Goal: Task Accomplishment & Management: Complete application form

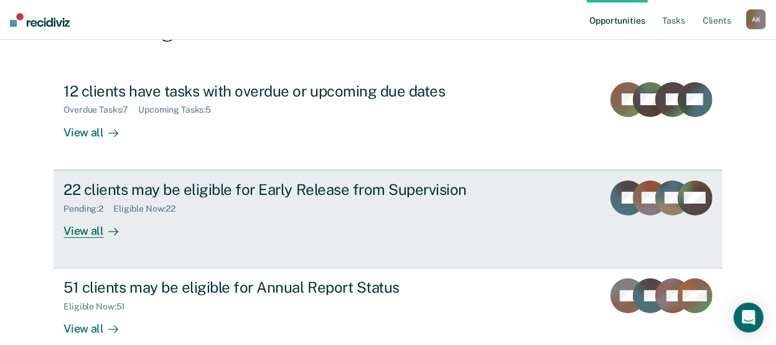
scroll to position [124, 0]
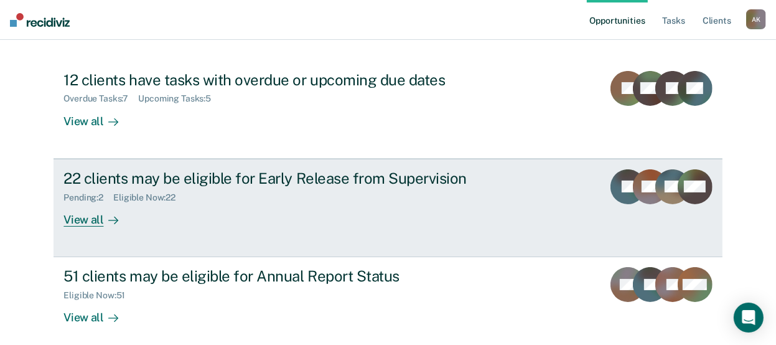
click at [90, 217] on div "View all" at bounding box center [98, 214] width 70 height 24
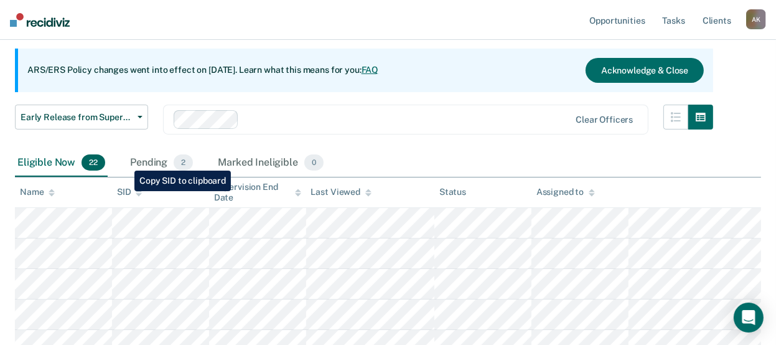
scroll to position [106, 0]
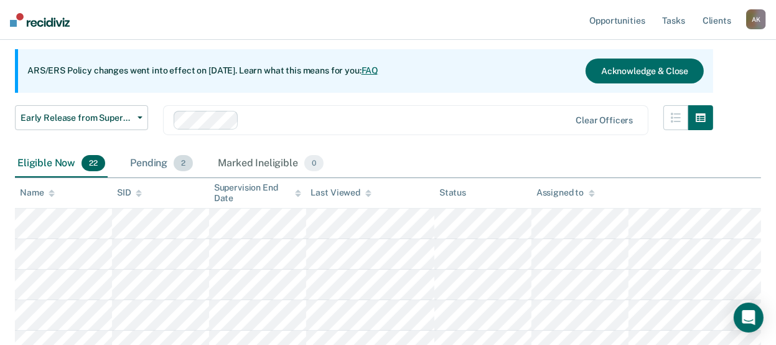
click at [160, 168] on div "Pending 2" at bounding box center [161, 163] width 68 height 27
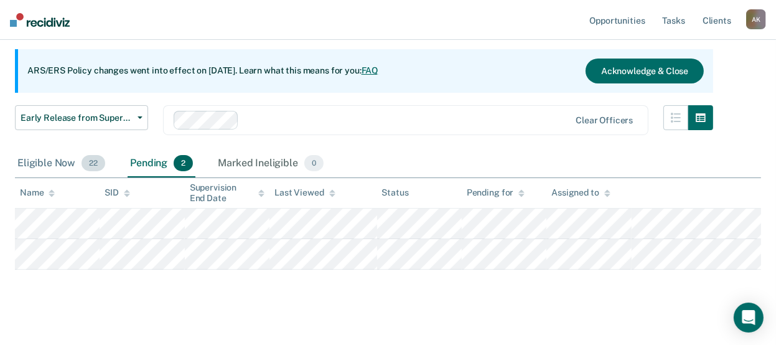
click at [49, 164] on div "Eligible Now 22" at bounding box center [61, 163] width 93 height 27
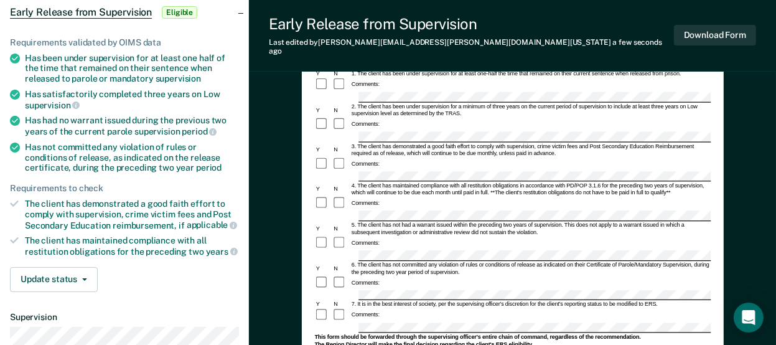
scroll to position [249, 0]
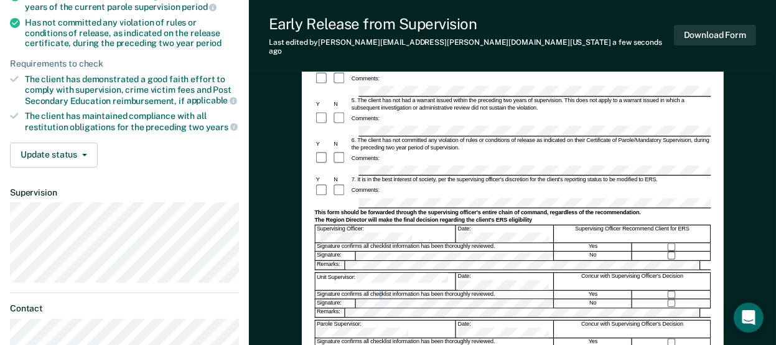
click at [380, 290] on div "Signature confirms all checklist information has been thoroughly reviewed." at bounding box center [434, 294] width 238 height 8
drag, startPoint x: 380, startPoint y: 223, endPoint x: 373, endPoint y: 213, distance: 12.1
click at [373, 272] on div "Unit Supervisor: Date: Concur with Supervising Officer's Decision" at bounding box center [512, 280] width 396 height 17
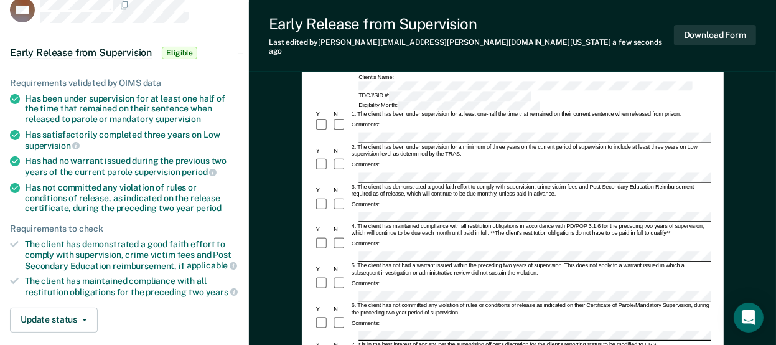
scroll to position [62, 0]
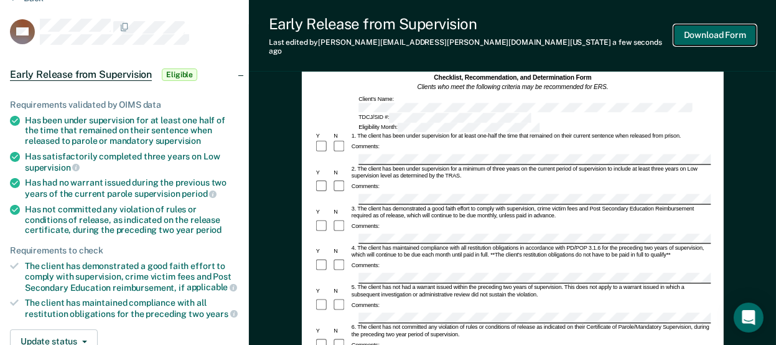
click at [730, 30] on button "Download Form" at bounding box center [715, 35] width 82 height 21
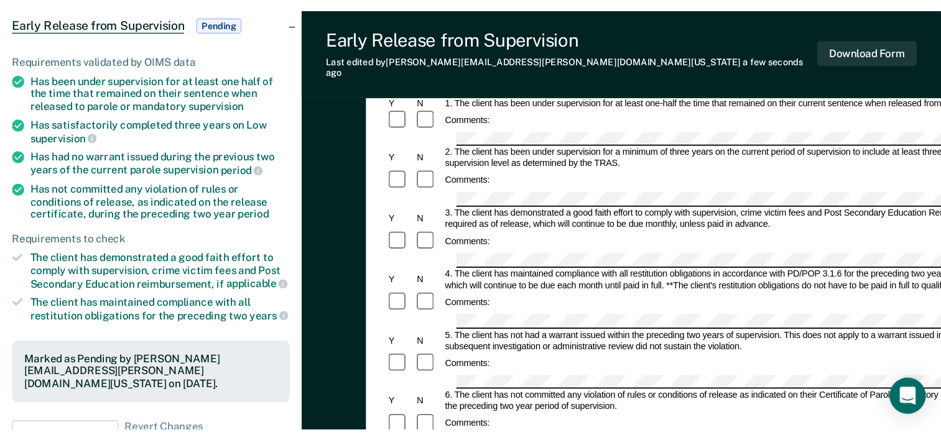
scroll to position [0, 0]
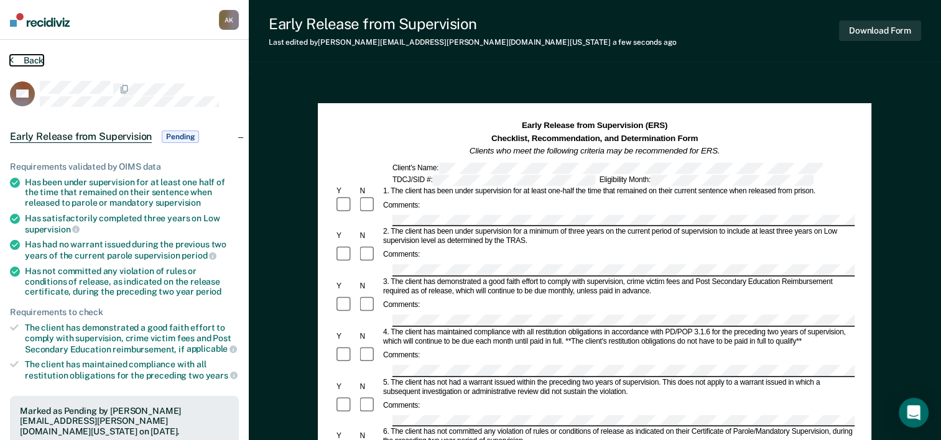
click at [13, 60] on button "Back" at bounding box center [27, 60] width 34 height 11
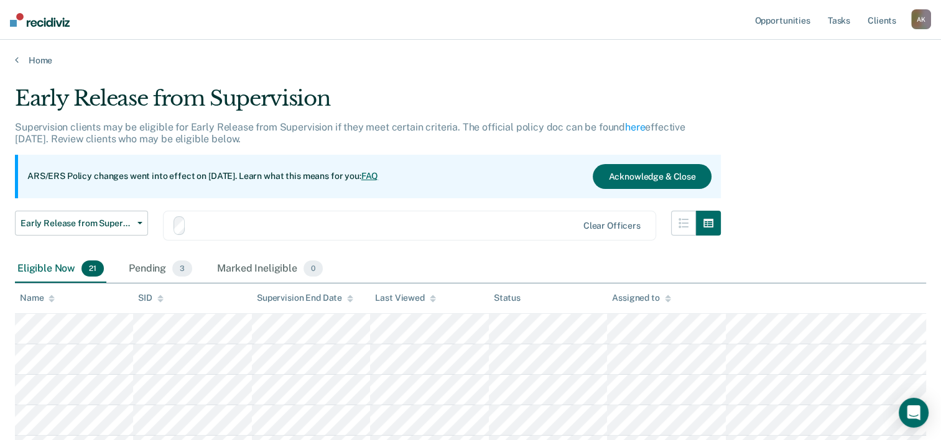
scroll to position [106, 0]
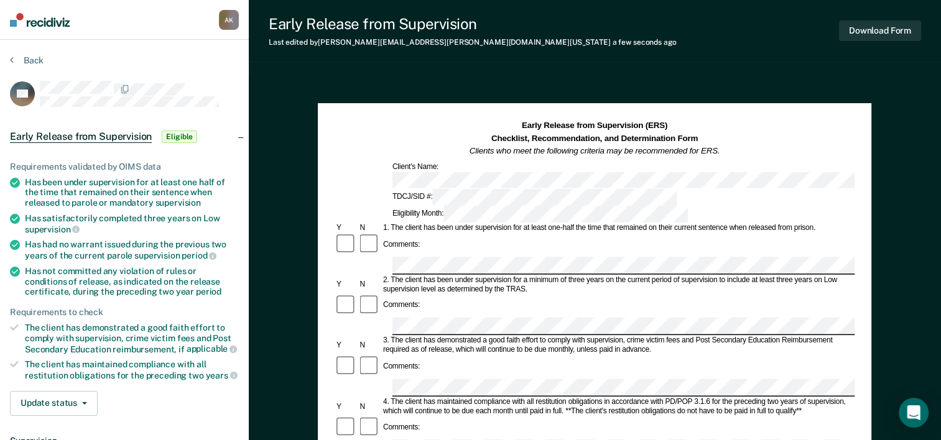
click at [433, 294] on div "Comments:" at bounding box center [595, 306] width 520 height 24
drag, startPoint x: 392, startPoint y: 279, endPoint x: 683, endPoint y: 274, distance: 291.1
click at [683, 336] on div "3. The client has demonstrated a good faith effort to comply with supervision, …" at bounding box center [617, 345] width 473 height 19
copy div "The client has demonstrated a good faith effort to comply with supervision, cri…"
click at [393, 344] on div "Comments:" at bounding box center [595, 376] width 520 height 42
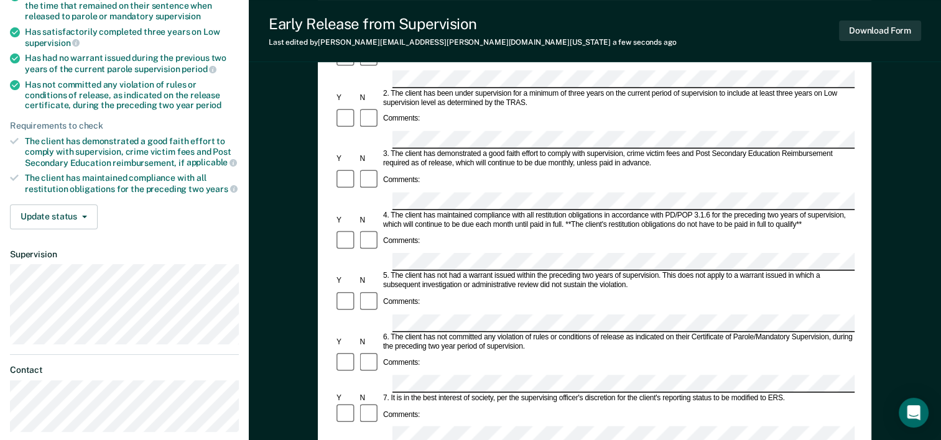
scroll to position [373, 0]
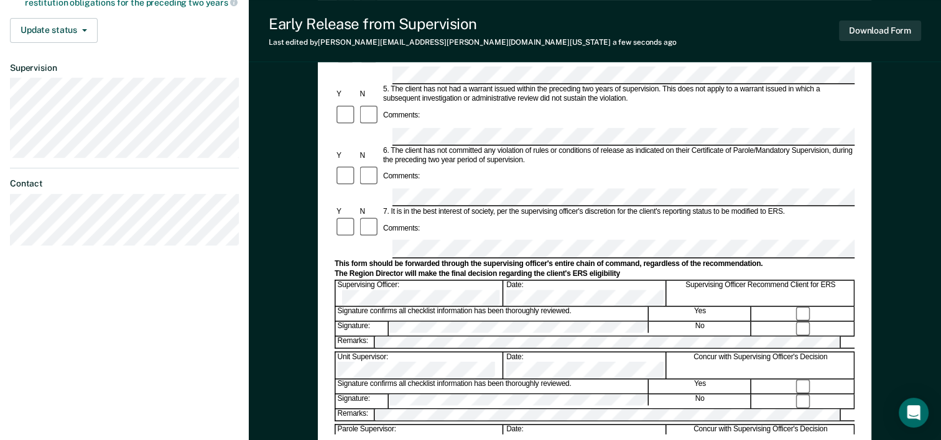
click at [646, 216] on div "Comments:" at bounding box center [595, 228] width 520 height 24
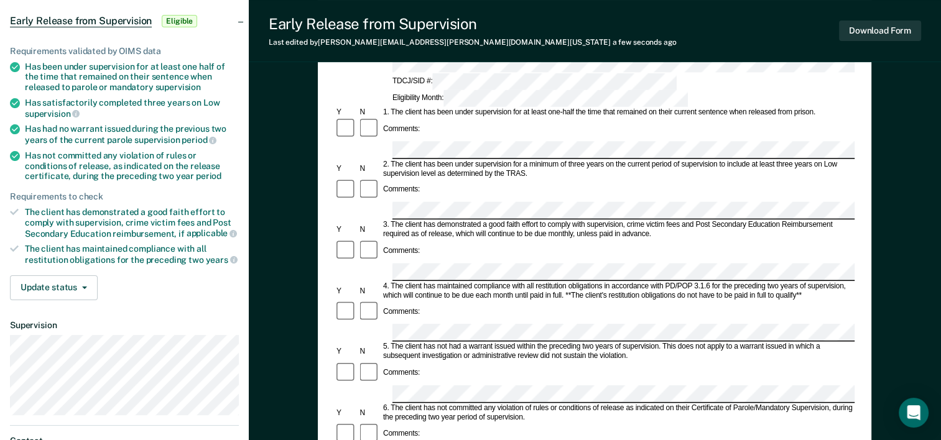
scroll to position [124, 0]
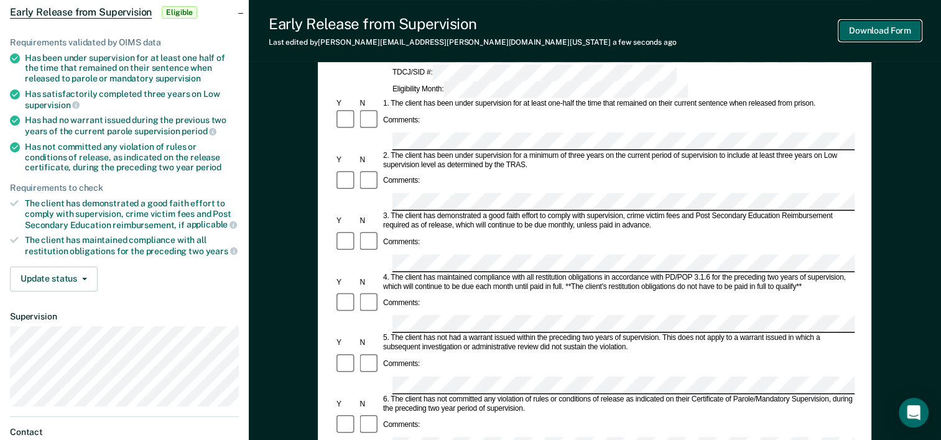
click at [784, 31] on button "Download Form" at bounding box center [880, 31] width 82 height 21
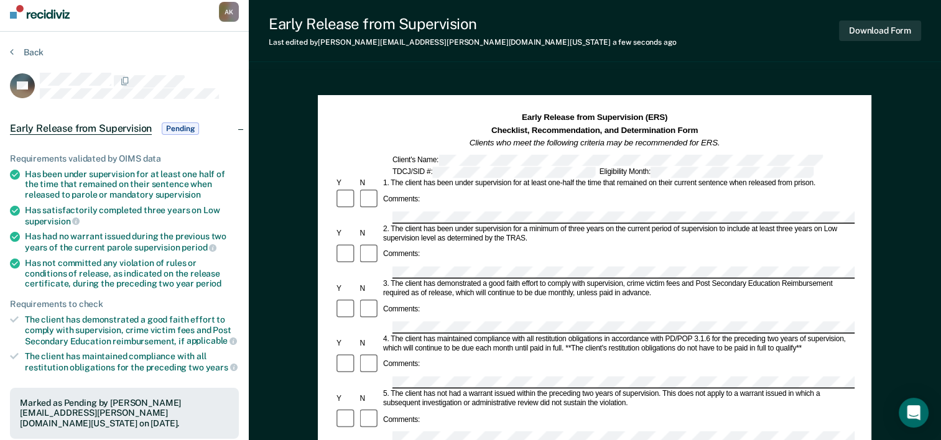
scroll to position [0, 0]
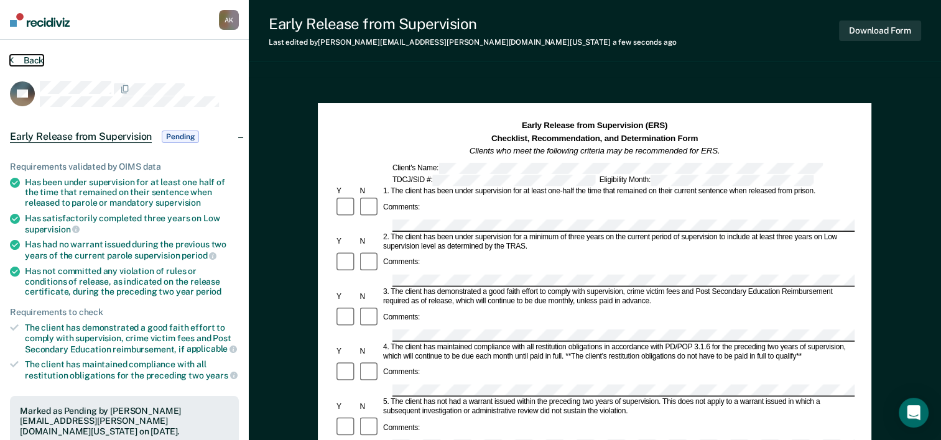
click at [20, 57] on button "Back" at bounding box center [27, 60] width 34 height 11
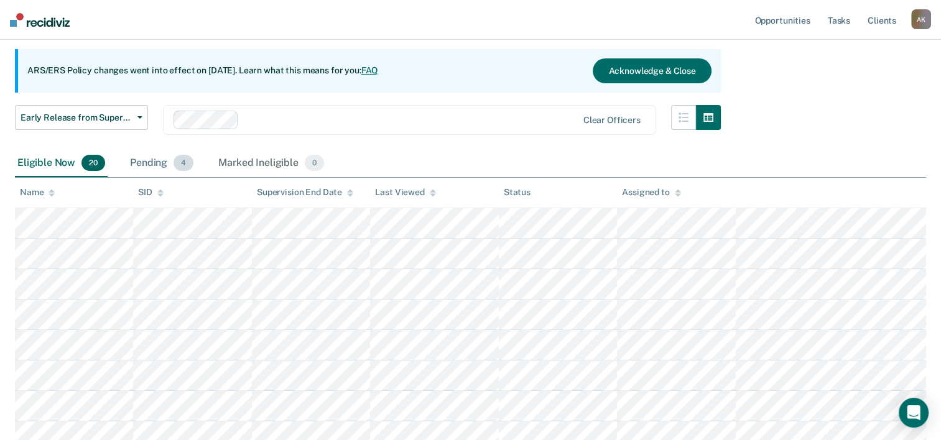
click at [149, 160] on div "Pending 4" at bounding box center [161, 163] width 68 height 27
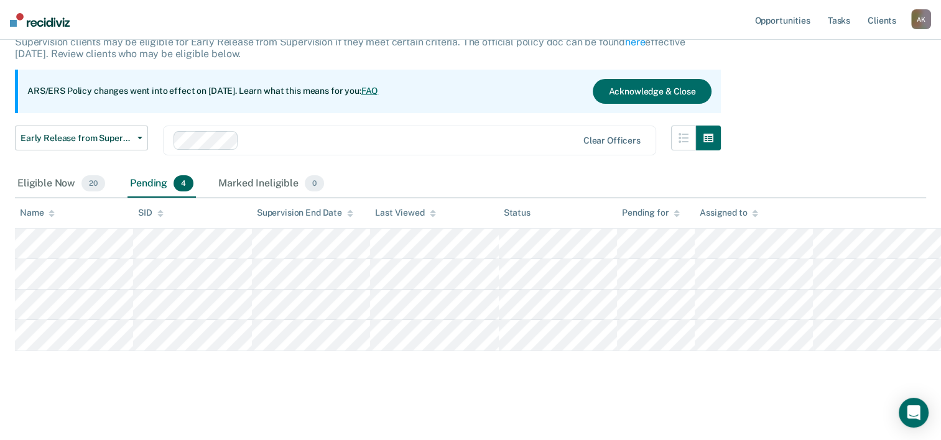
scroll to position [84, 0]
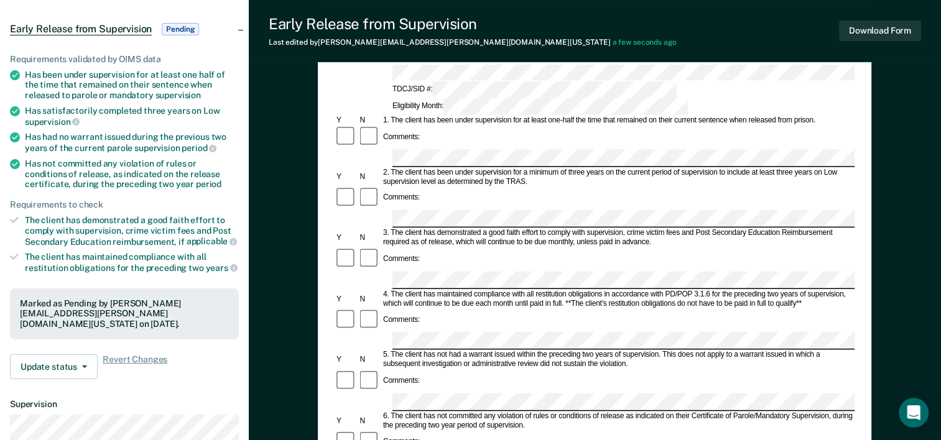
scroll to position [62, 0]
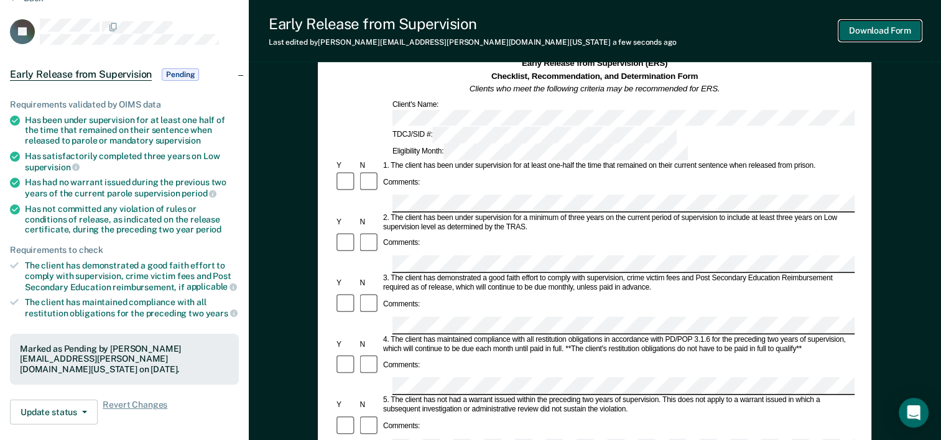
click at [784, 32] on button "Download Form" at bounding box center [880, 31] width 82 height 21
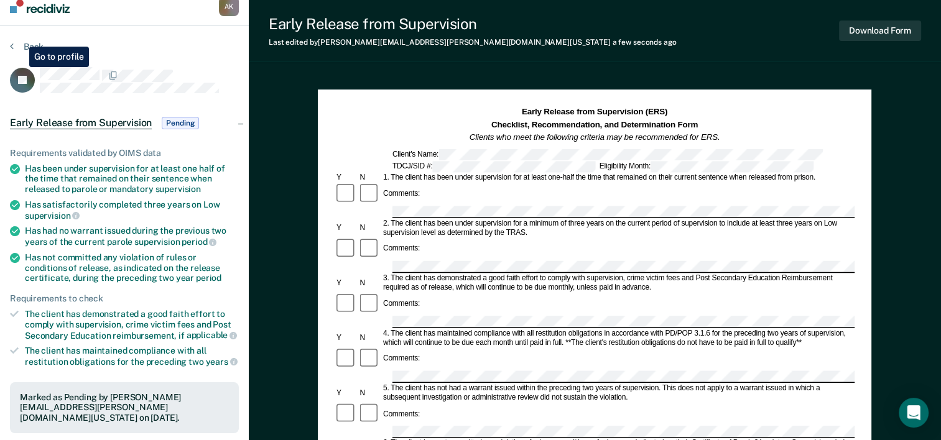
scroll to position [0, 0]
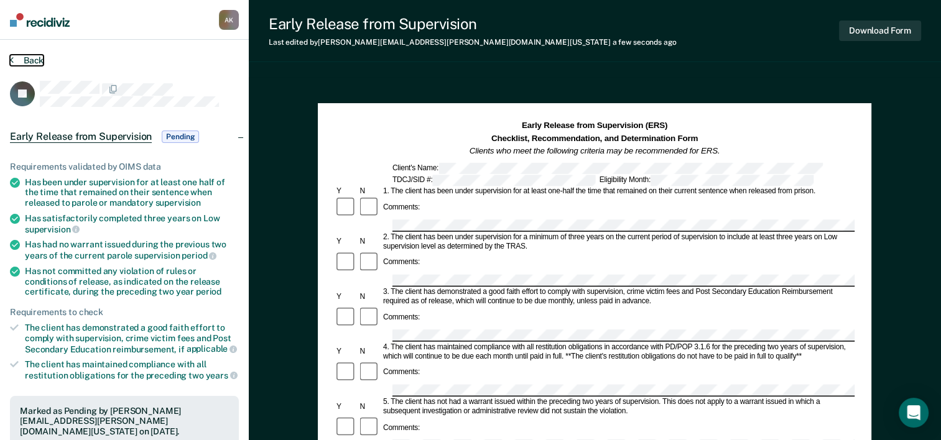
click at [12, 59] on icon at bounding box center [12, 60] width 4 height 10
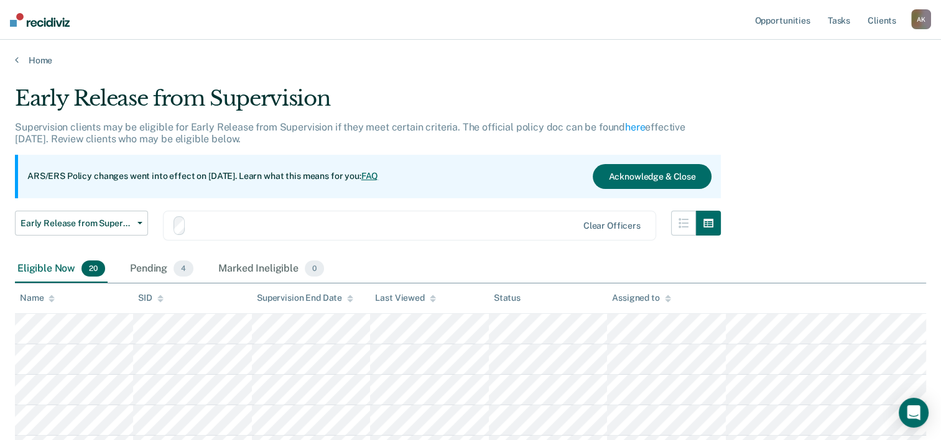
scroll to position [84, 0]
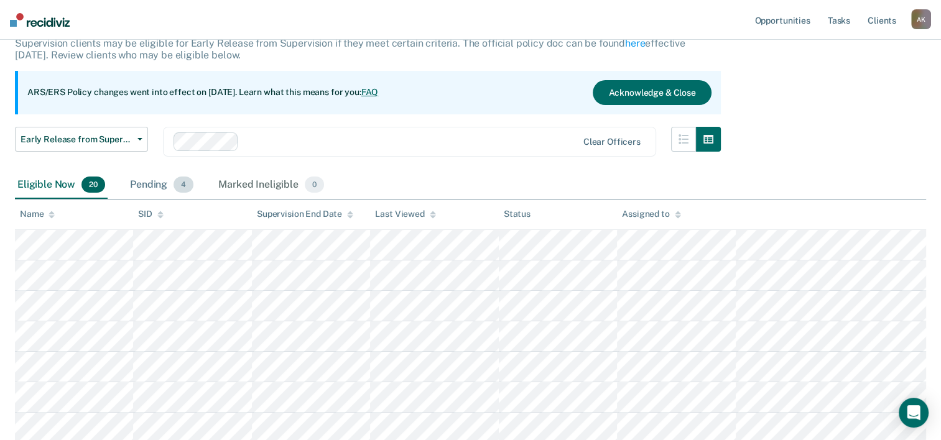
click at [164, 188] on div "Pending 4" at bounding box center [161, 185] width 68 height 27
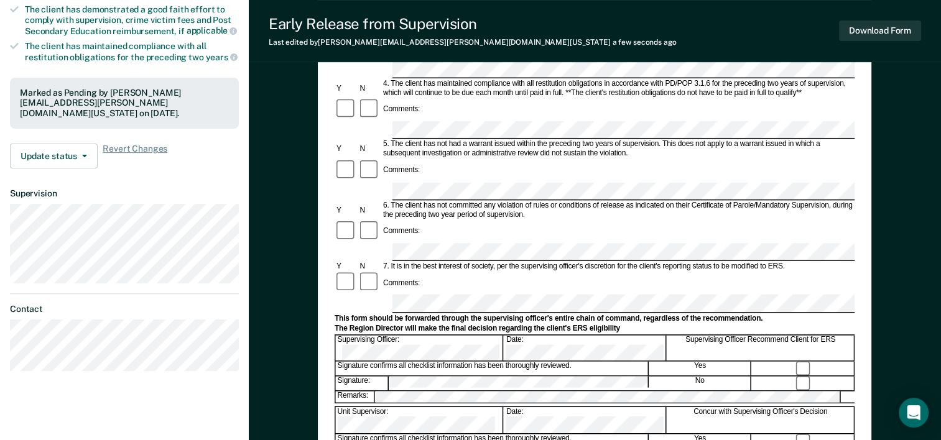
scroll to position [311, 0]
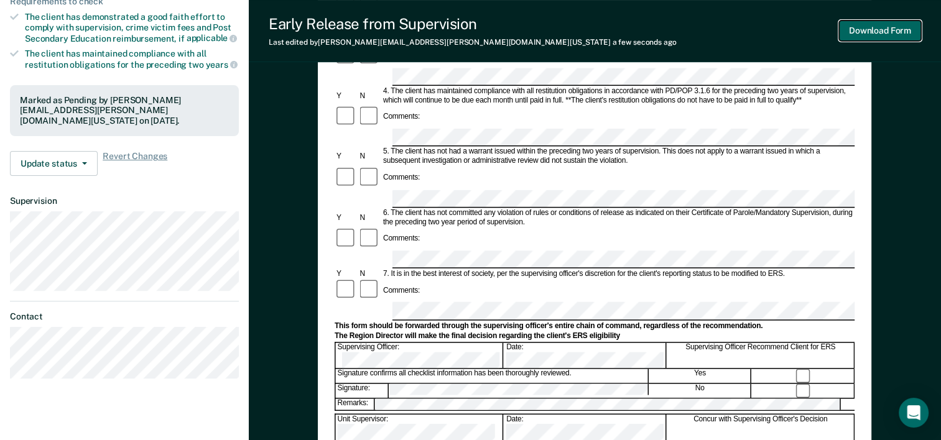
click at [784, 34] on button "Download Form" at bounding box center [880, 31] width 82 height 21
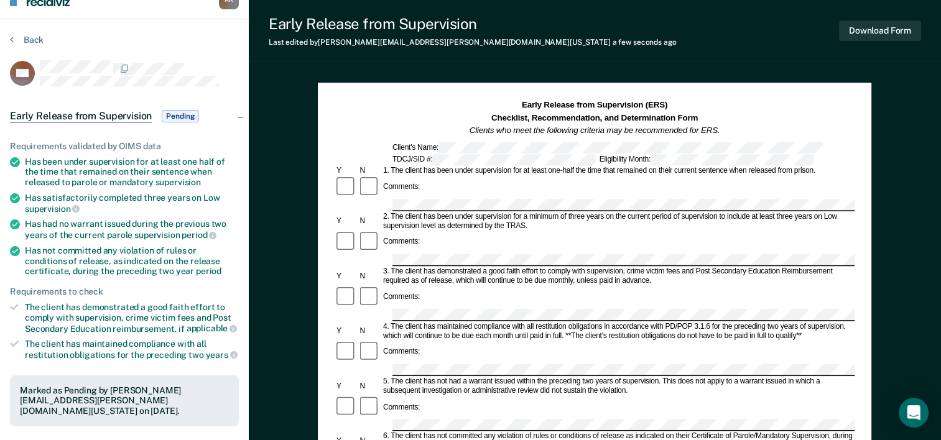
scroll to position [0, 0]
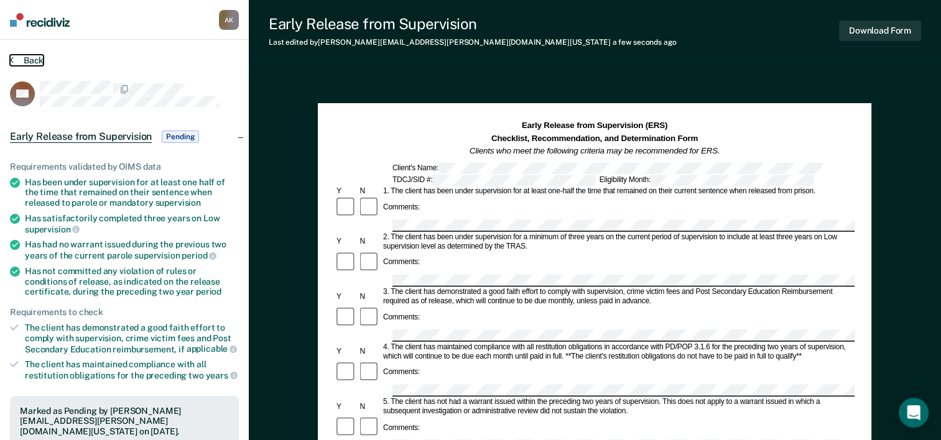
click at [14, 61] on button "Back" at bounding box center [27, 60] width 34 height 11
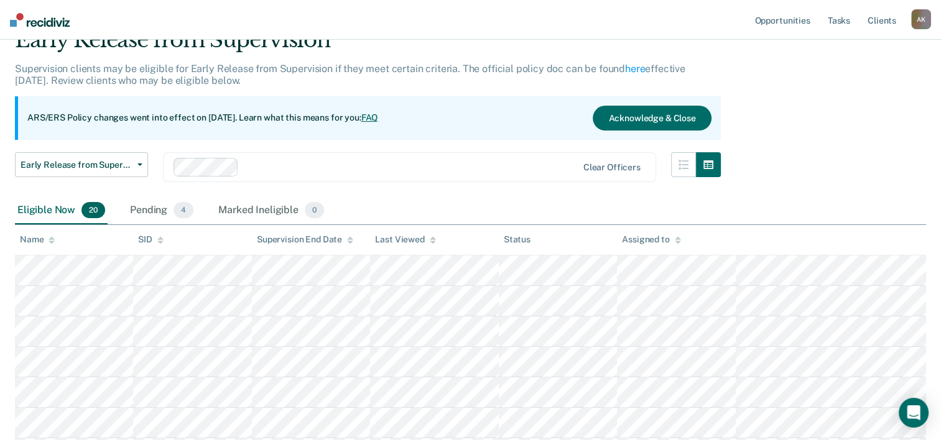
scroll to position [22, 0]
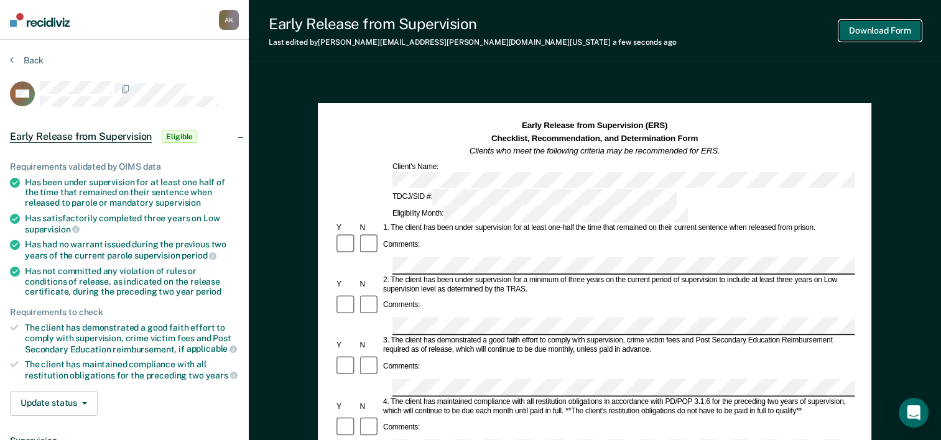
click at [784, 30] on button "Download Form" at bounding box center [880, 31] width 82 height 21
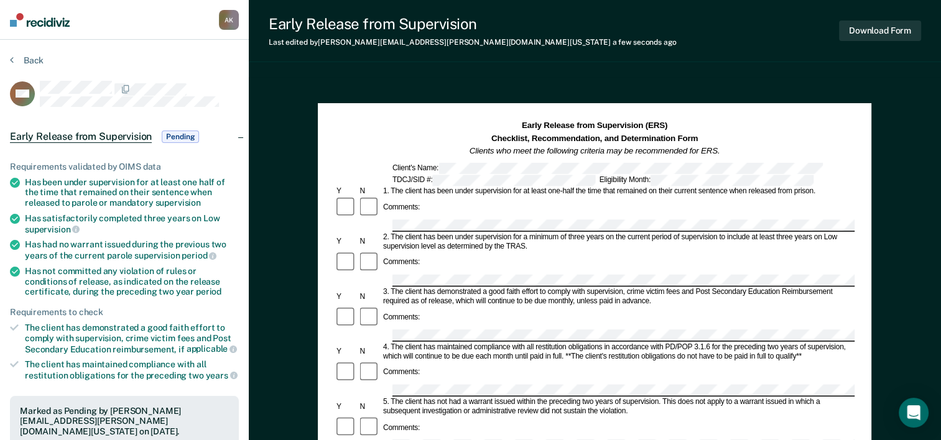
click at [7, 62] on section "Back DM Early Release from Supervision Pending Requirements validated by OIMS d…" at bounding box center [124, 377] width 249 height 675
click at [9, 62] on section "Back DM Early Release from Supervision Pending Requirements validated by OIMS d…" at bounding box center [124, 377] width 249 height 675
click at [11, 60] on icon at bounding box center [12, 60] width 4 height 10
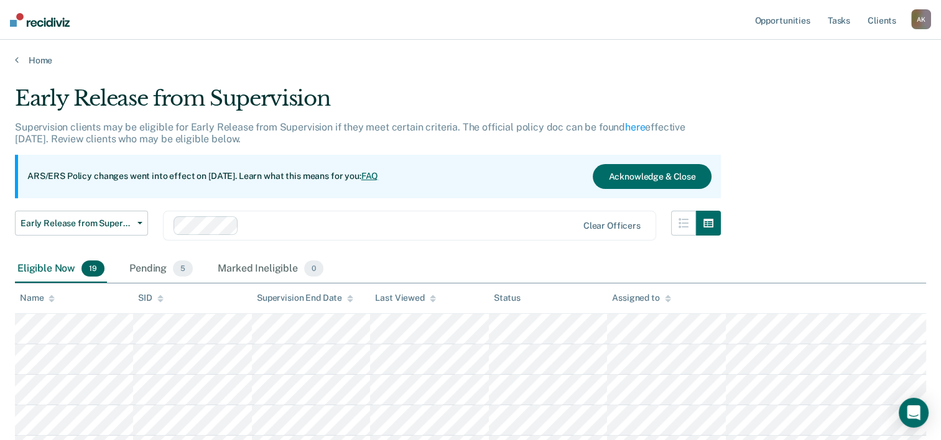
scroll to position [22, 0]
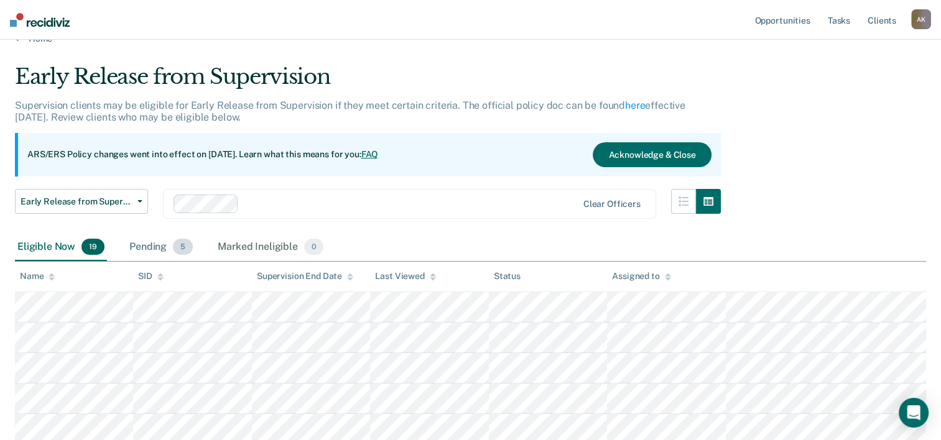
click at [157, 247] on div "Pending 5" at bounding box center [161, 247] width 68 height 27
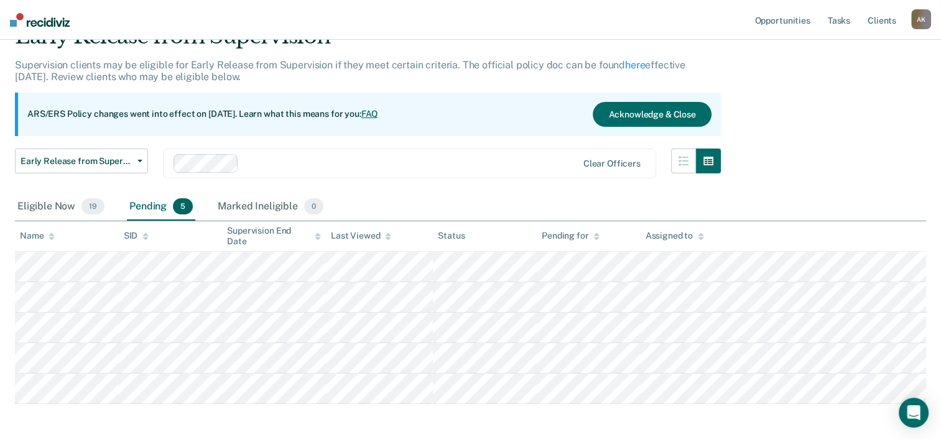
scroll to position [84, 0]
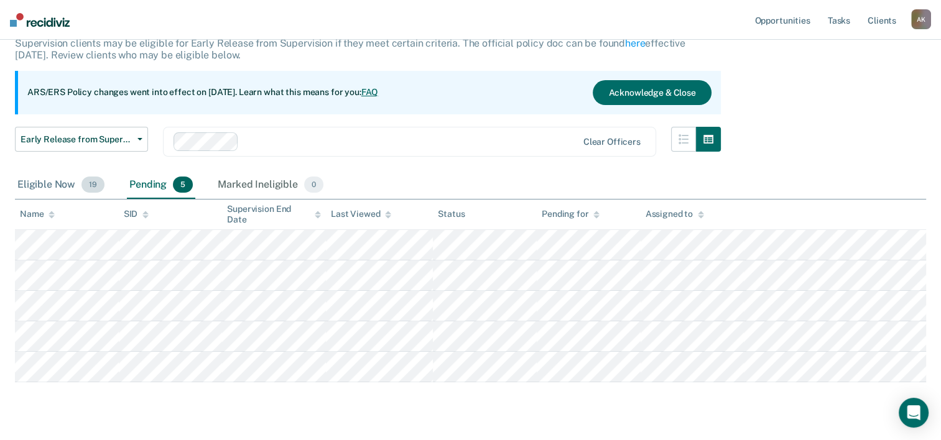
click at [48, 186] on div "Eligible Now 19" at bounding box center [61, 185] width 92 height 27
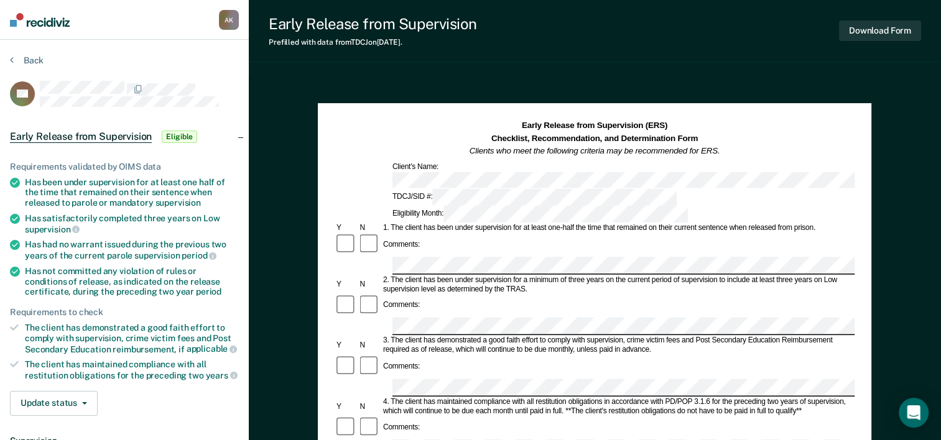
click at [662, 173] on div "Early Release from Supervision (ERS) Checklist, Recommendation, and Determinati…" at bounding box center [595, 171] width 520 height 103
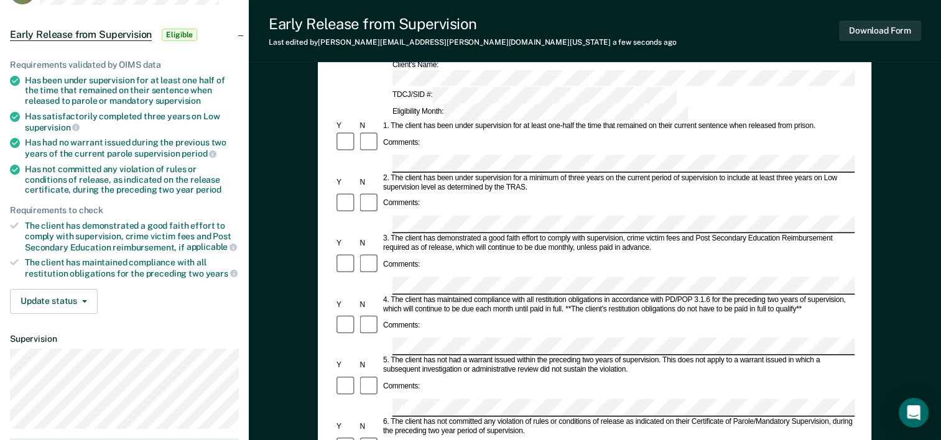
scroll to position [124, 0]
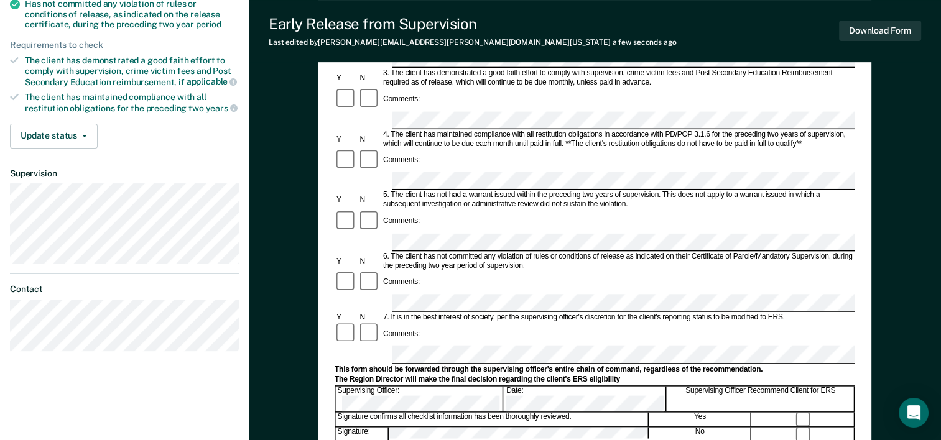
scroll to position [62, 0]
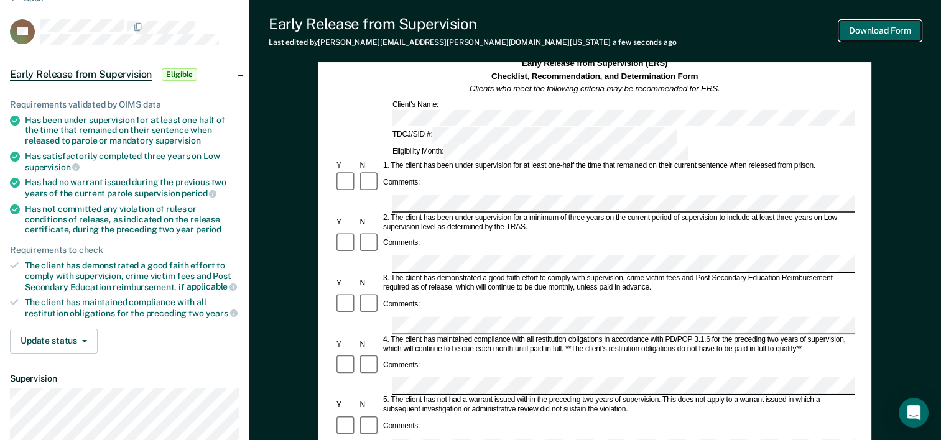
click at [784, 32] on button "Download Form" at bounding box center [880, 31] width 82 height 21
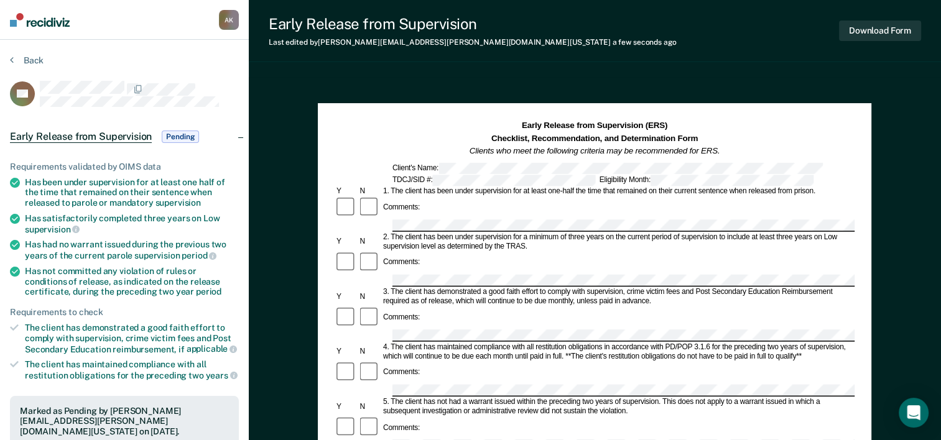
scroll to position [0, 0]
click at [11, 60] on icon at bounding box center [12, 60] width 4 height 10
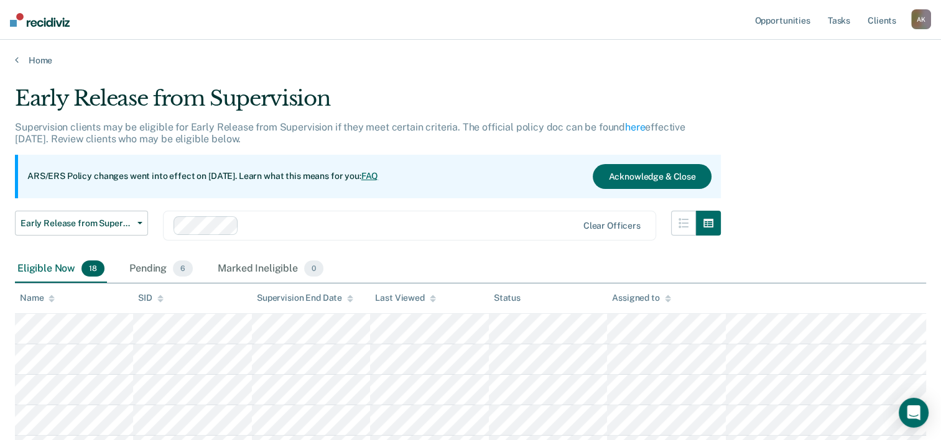
scroll to position [84, 0]
